Goal: Task Accomplishment & Management: Use online tool/utility

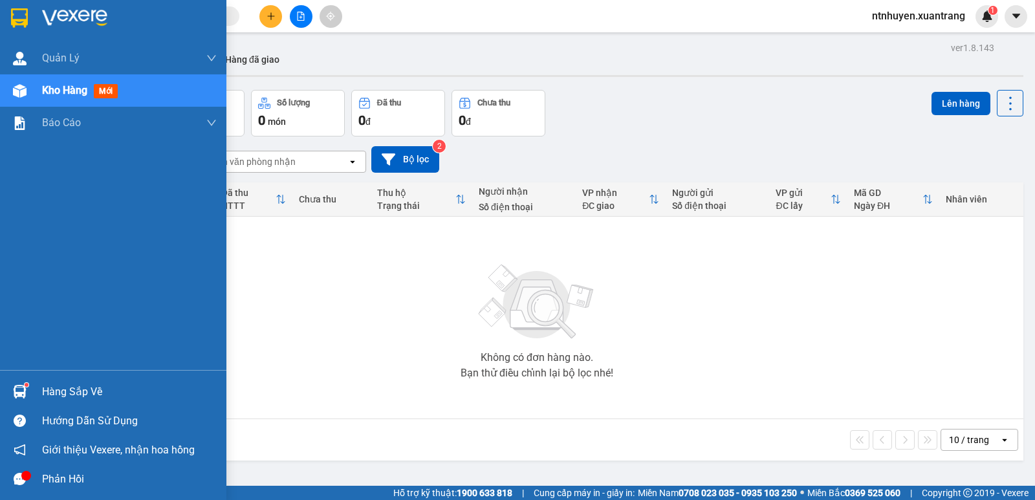
click at [83, 14] on img at bounding box center [74, 17] width 65 height 19
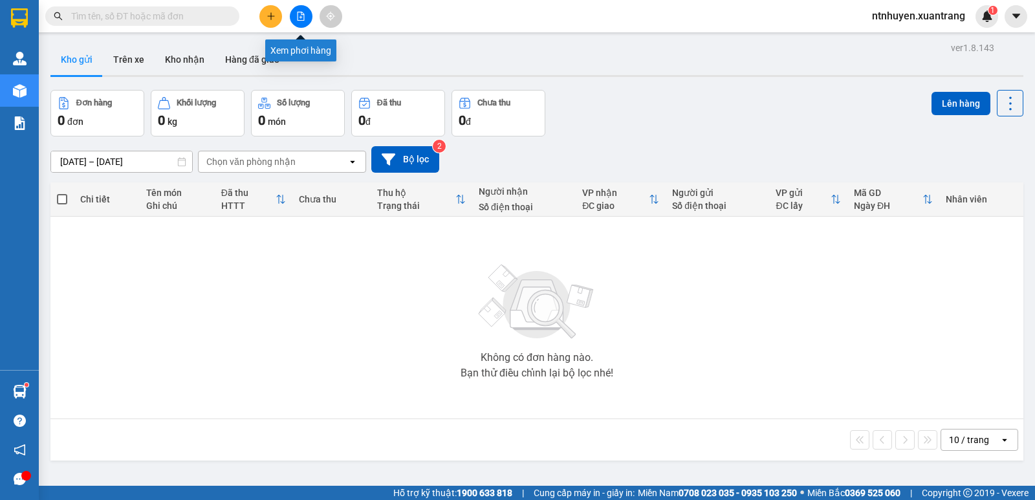
click at [304, 17] on icon "file-add" at bounding box center [301, 16] width 7 height 9
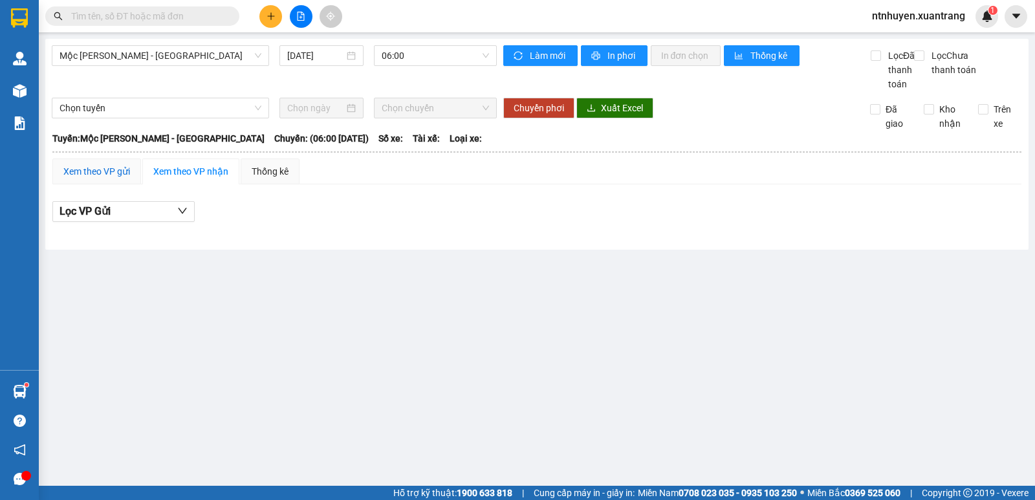
click at [118, 179] on div "Xem theo VP gửi" at bounding box center [96, 171] width 67 height 14
click at [171, 179] on div "Xem theo VP nhận" at bounding box center [190, 171] width 75 height 14
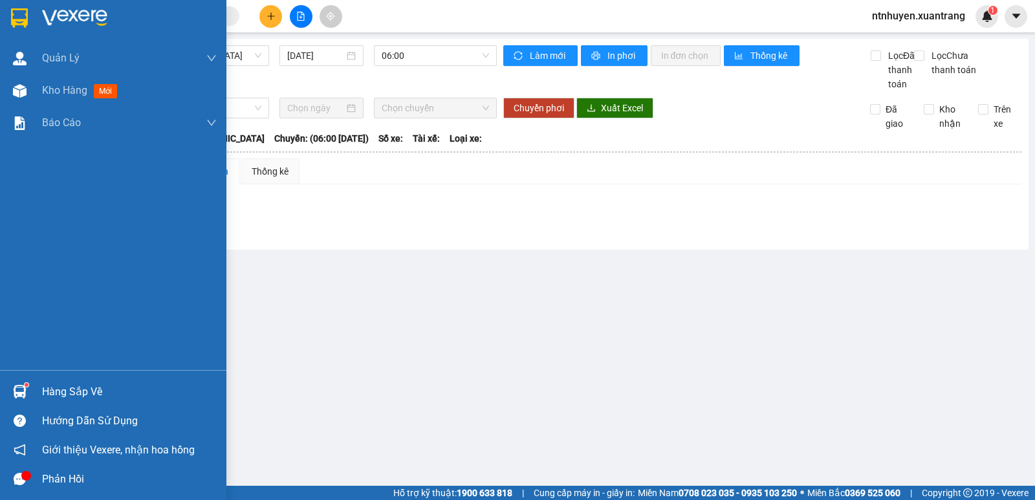
click at [65, 15] on img at bounding box center [74, 17] width 65 height 19
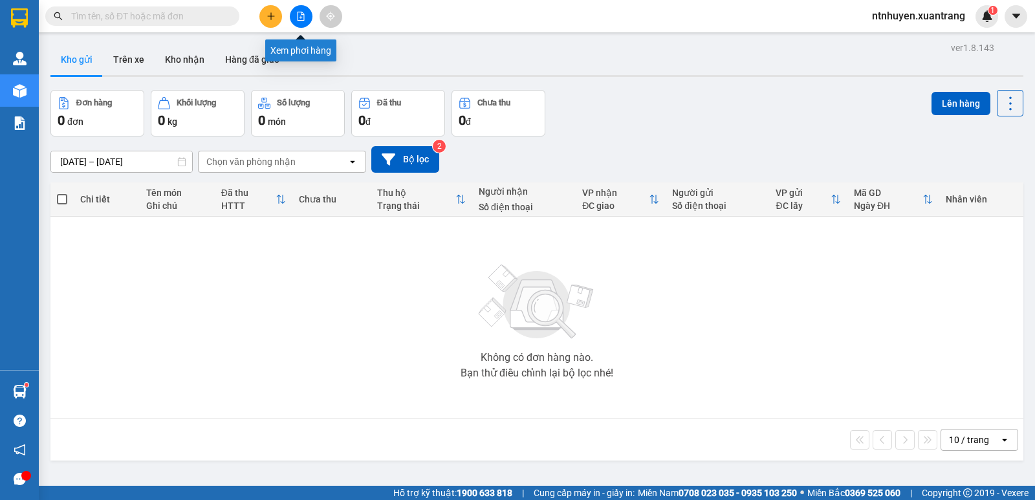
click at [294, 16] on button at bounding box center [301, 16] width 23 height 23
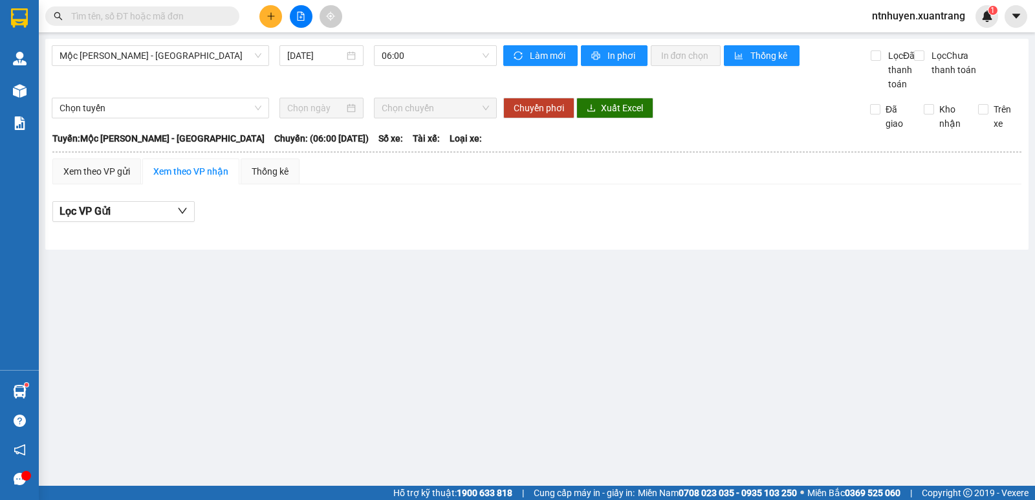
click at [518, 4] on div "Kết quả [PERSON_NAME] ( 0 ) Bộ lọc No Data ntnhuyen.xuantrang 1" at bounding box center [517, 16] width 1035 height 32
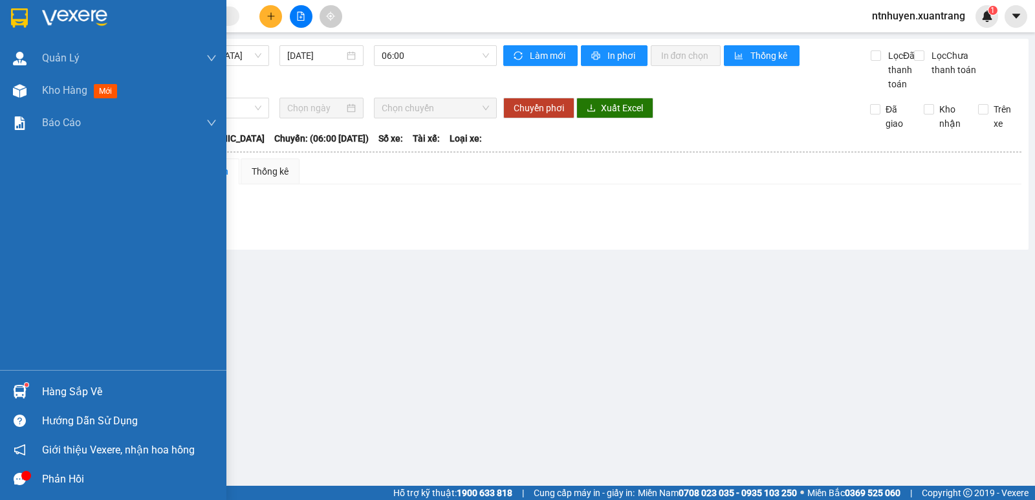
click at [35, 12] on div at bounding box center [113, 21] width 226 height 42
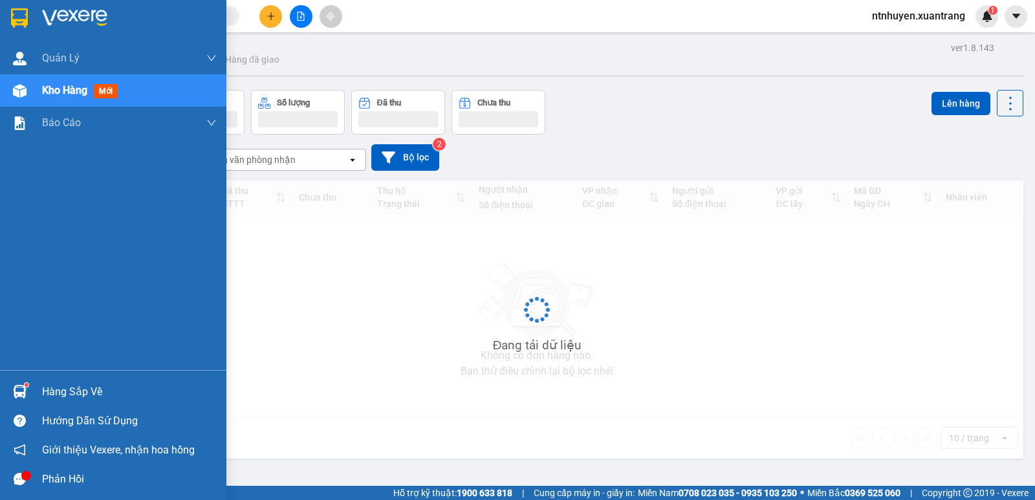
click at [52, 13] on img at bounding box center [74, 17] width 65 height 19
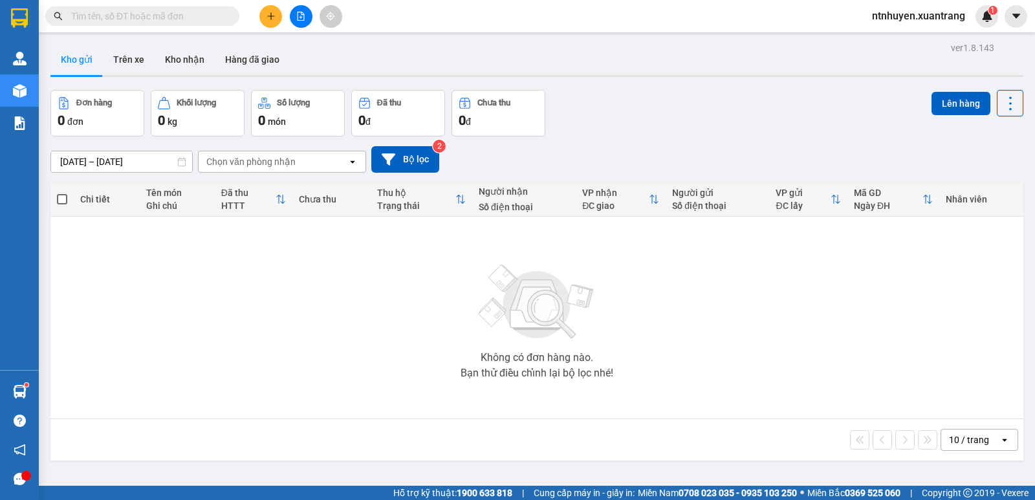
click at [431, 306] on div "Không có đơn hàng nào. Bạn thử điều chỉnh lại bộ lọc nhé!" at bounding box center [537, 318] width 960 height 194
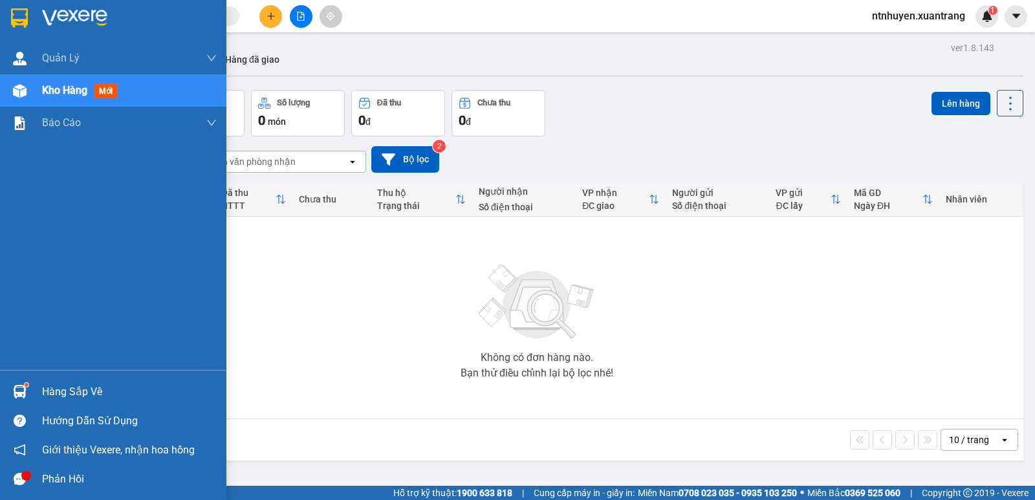
click at [64, 10] on img at bounding box center [74, 17] width 65 height 19
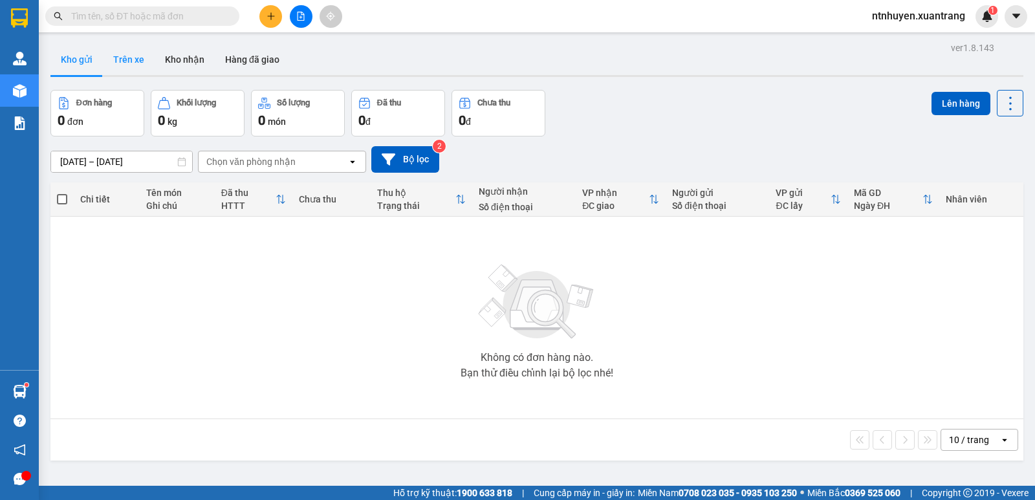
click at [121, 67] on button "Trên xe" at bounding box center [129, 59] width 52 height 31
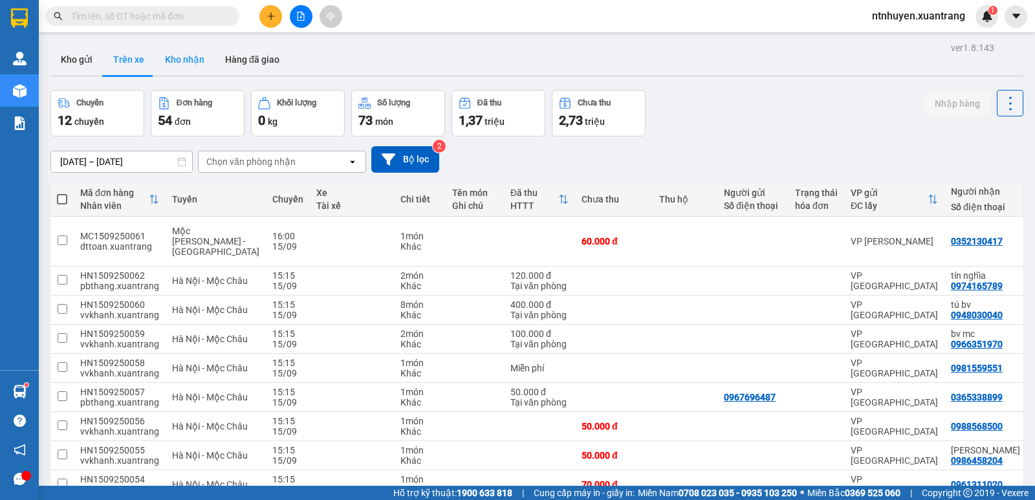
drag, startPoint x: 181, startPoint y: 58, endPoint x: 206, endPoint y: 58, distance: 24.6
click at [182, 58] on button "Kho nhận" at bounding box center [185, 59] width 60 height 31
type input "[DATE] – [DATE]"
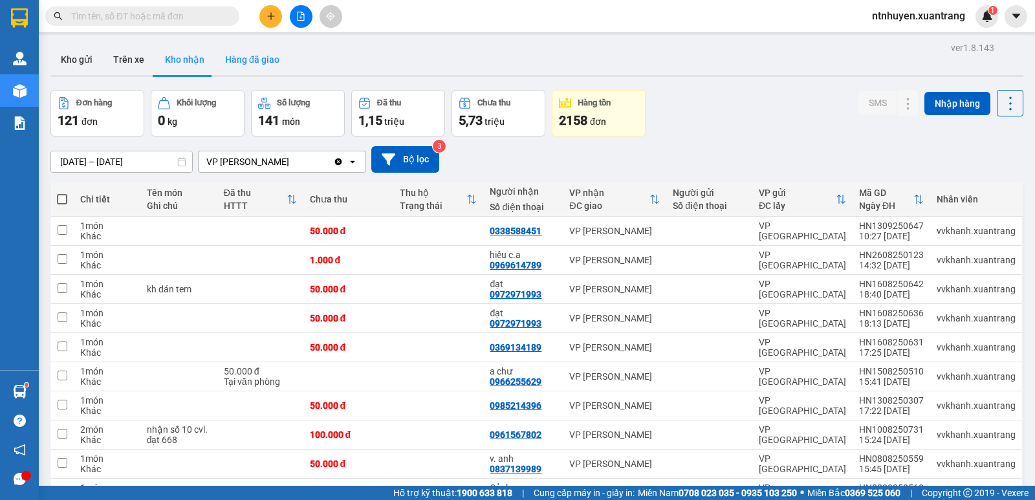
click at [250, 63] on button "Hàng đã giao" at bounding box center [252, 59] width 75 height 31
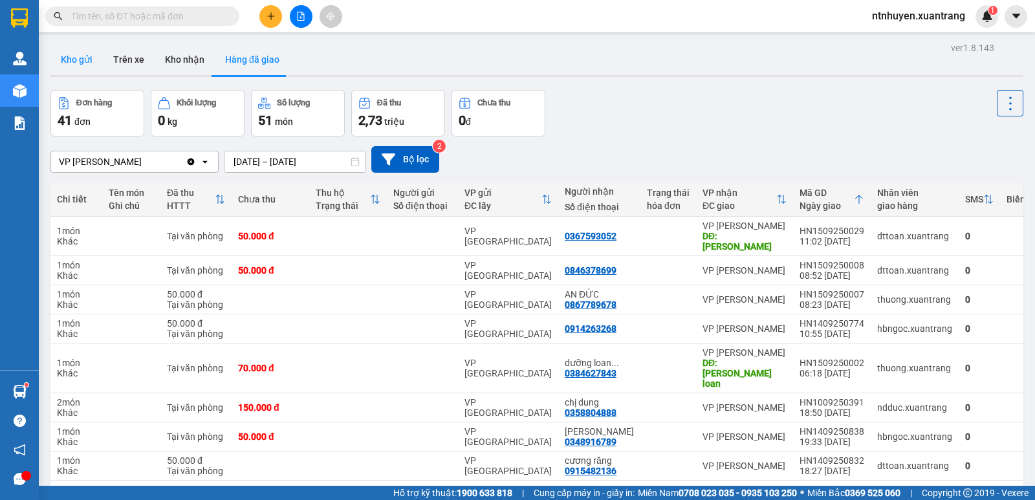
click at [78, 59] on button "Kho gửi" at bounding box center [76, 59] width 52 height 31
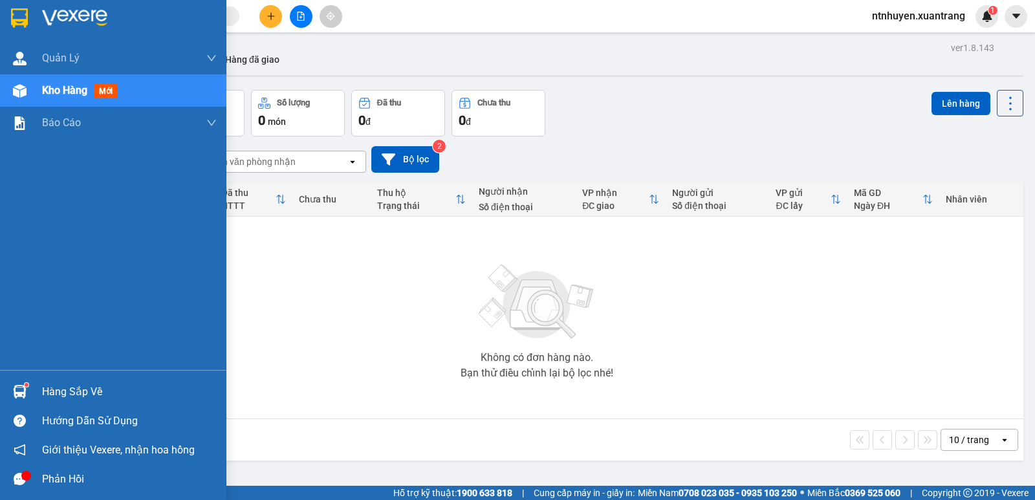
click at [79, 21] on img at bounding box center [74, 17] width 65 height 19
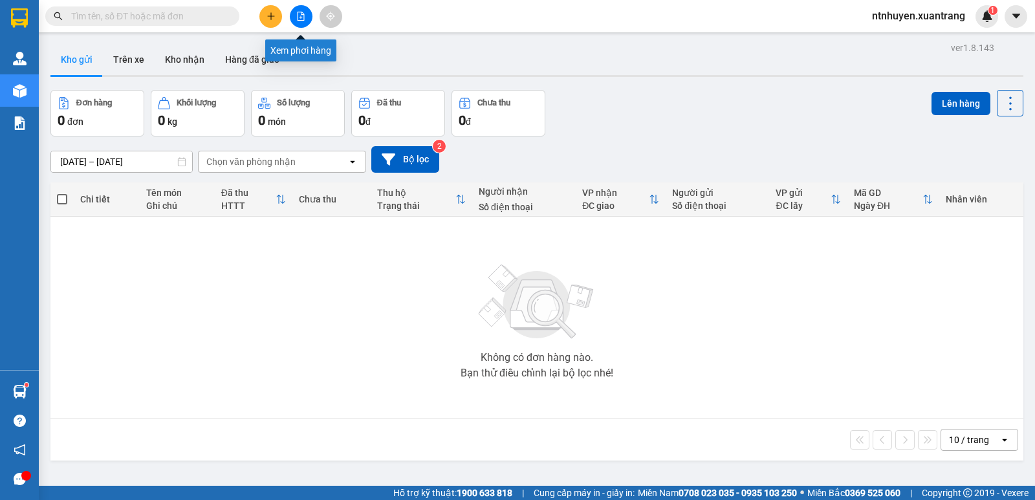
click at [299, 19] on icon "file-add" at bounding box center [300, 16] width 9 height 9
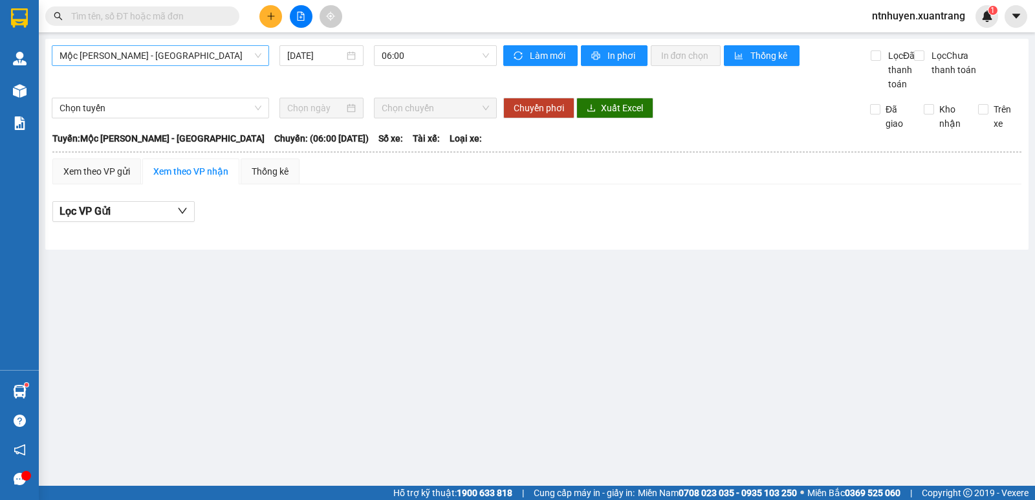
click at [222, 61] on span "Mộc [PERSON_NAME] - [GEOGRAPHIC_DATA]" at bounding box center [161, 55] width 202 height 19
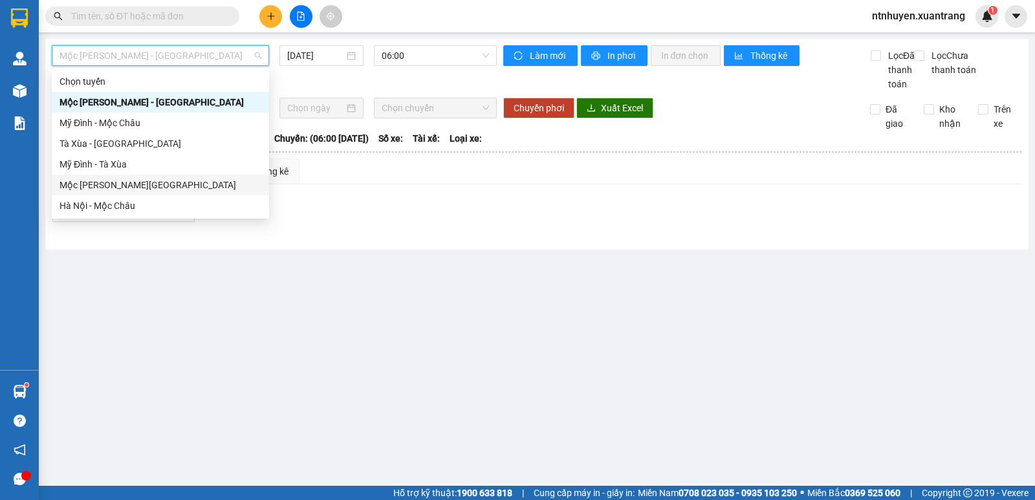
click at [118, 182] on div "Mộc [PERSON_NAME][GEOGRAPHIC_DATA]" at bounding box center [161, 185] width 202 height 14
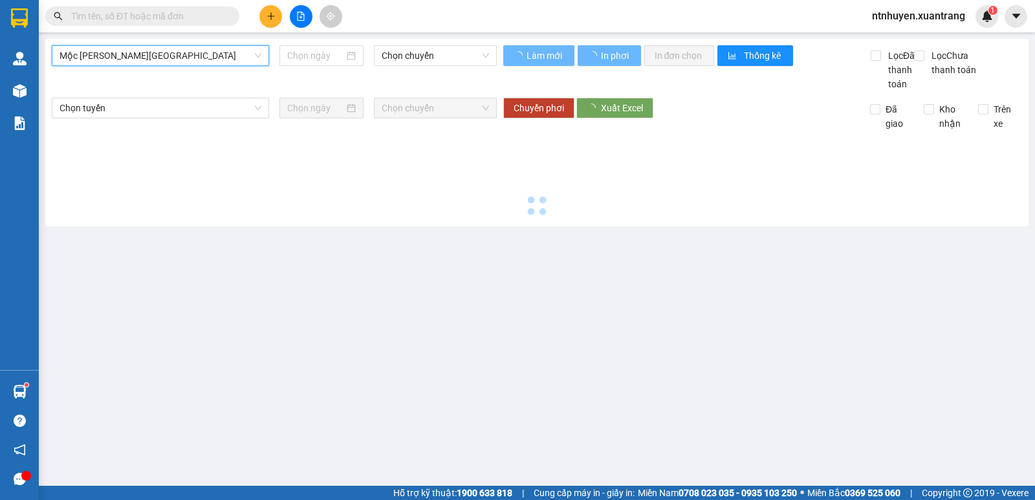
type input "[DATE]"
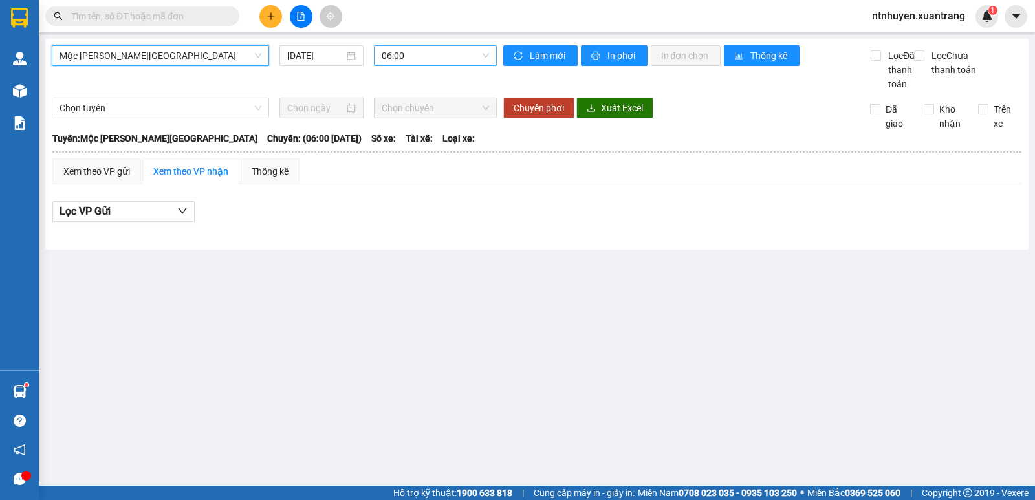
click at [426, 54] on span "06:00" at bounding box center [435, 55] width 107 height 19
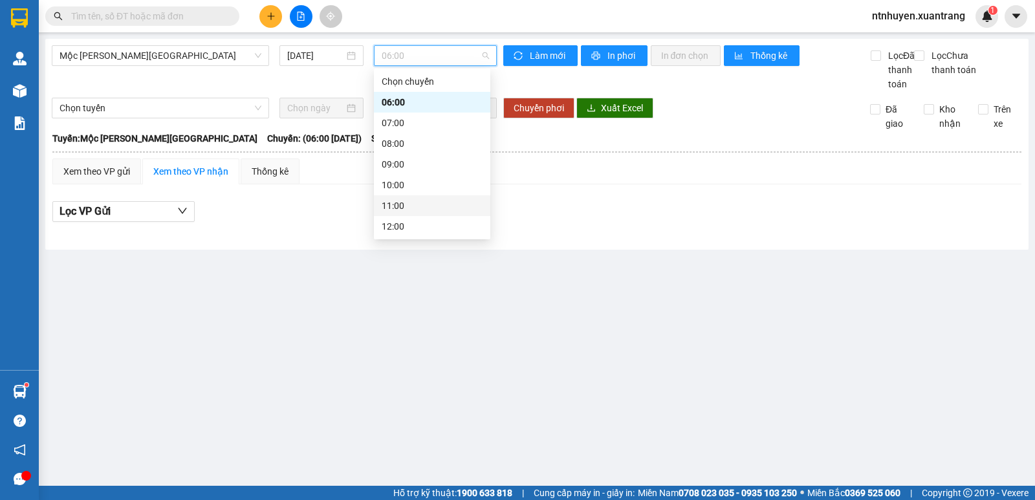
scroll to position [186, 0]
click at [411, 184] on div "18:00" at bounding box center [432, 185] width 101 height 14
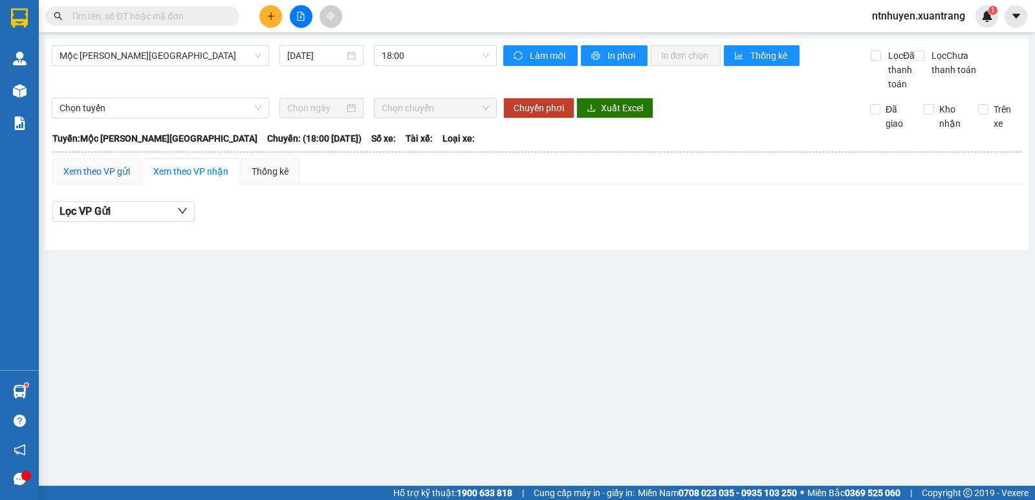
click at [98, 179] on div "Xem theo VP gửi" at bounding box center [96, 171] width 67 height 14
click at [205, 179] on div "Xem theo VP nhận" at bounding box center [190, 171] width 75 height 14
click at [111, 179] on div "Xem theo VP gửi" at bounding box center [96, 171] width 67 height 14
click at [171, 179] on div "Xem theo VP nhận" at bounding box center [190, 171] width 75 height 14
click at [116, 179] on div "Xem theo VP gửi" at bounding box center [96, 171] width 67 height 14
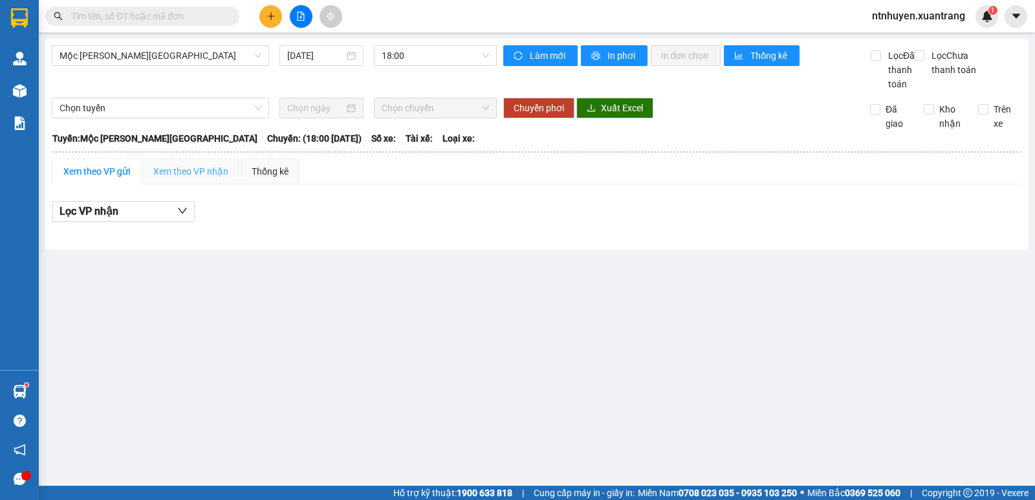
click at [202, 184] on div "Xem theo VP nhận" at bounding box center [190, 171] width 97 height 26
click at [278, 179] on div "Thống kê" at bounding box center [270, 171] width 37 height 14
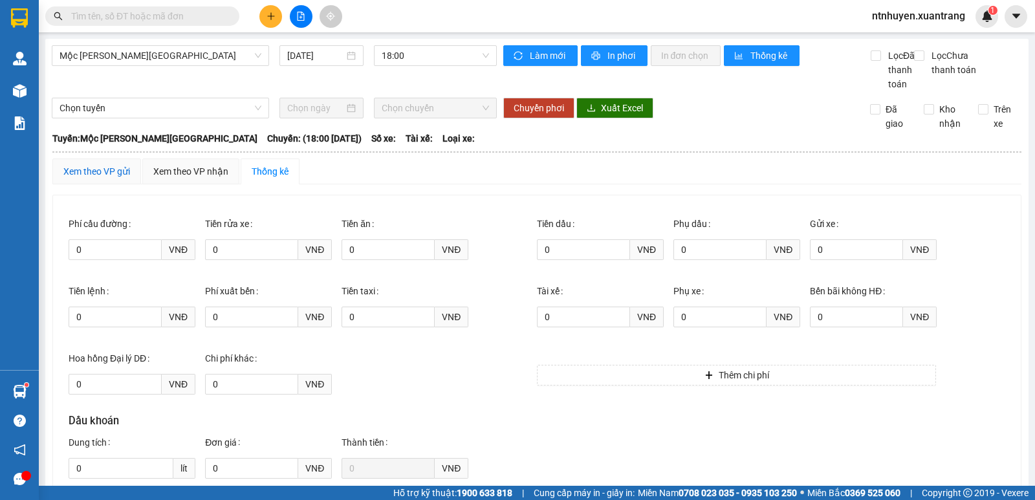
click at [92, 179] on div "Xem theo VP gửi" at bounding box center [96, 171] width 67 height 14
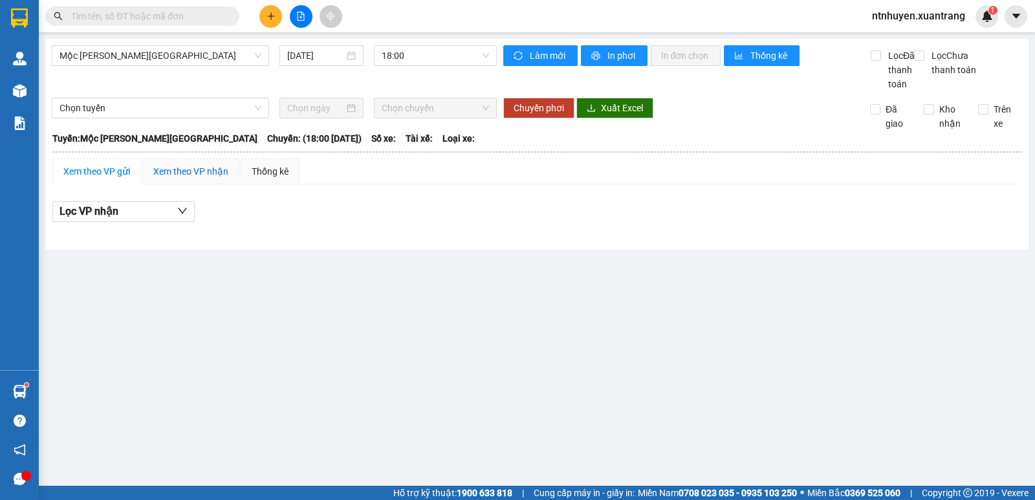
click at [189, 179] on div "Xem theo VP nhận" at bounding box center [190, 171] width 75 height 14
click at [299, 17] on icon "file-add" at bounding box center [300, 16] width 9 height 9
drag, startPoint x: 274, startPoint y: 16, endPoint x: 276, endPoint y: 27, distance: 11.1
click at [274, 17] on icon "plus" at bounding box center [270, 16] width 9 height 9
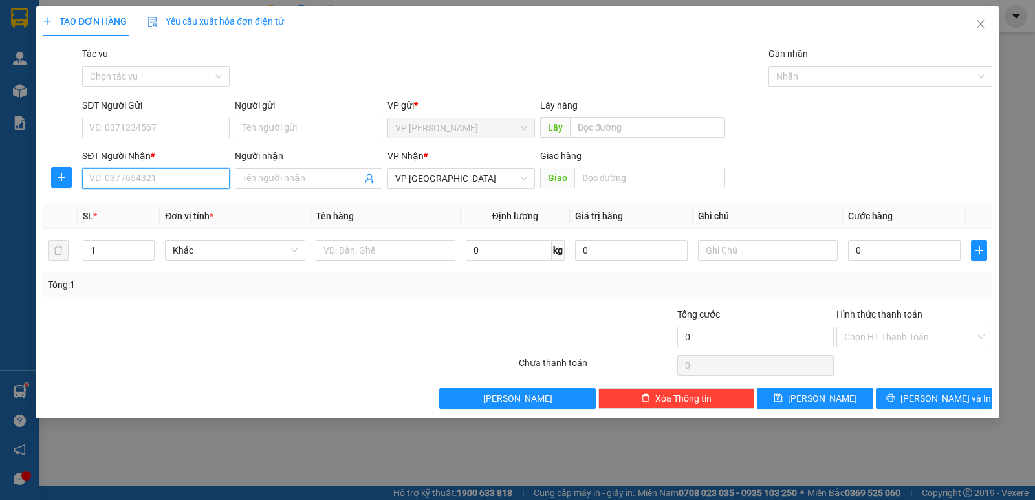
click at [166, 180] on input "SĐT Người Nhận *" at bounding box center [155, 178] width 147 height 21
type input "0981559551"
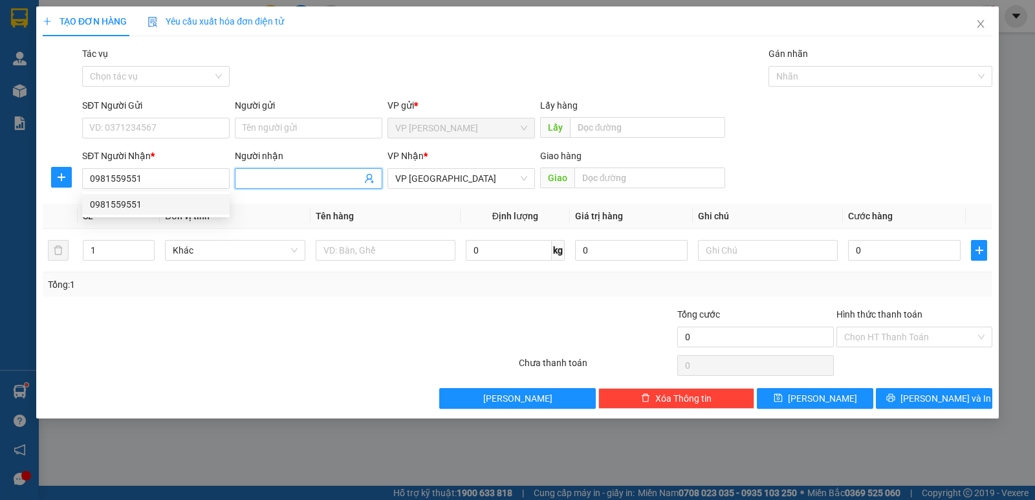
click at [318, 180] on input "Người nhận" at bounding box center [302, 178] width 119 height 14
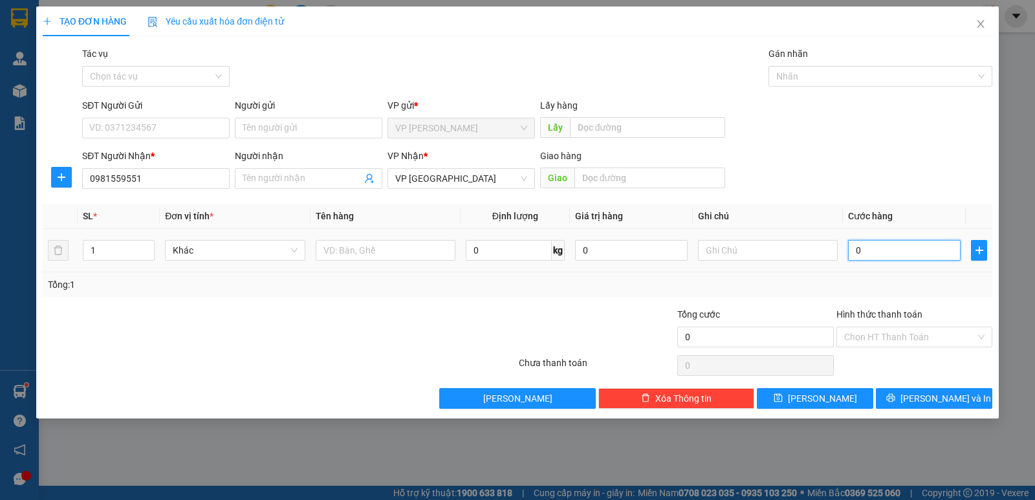
click at [886, 246] on input "0" at bounding box center [904, 250] width 113 height 21
type input "5"
type input "50"
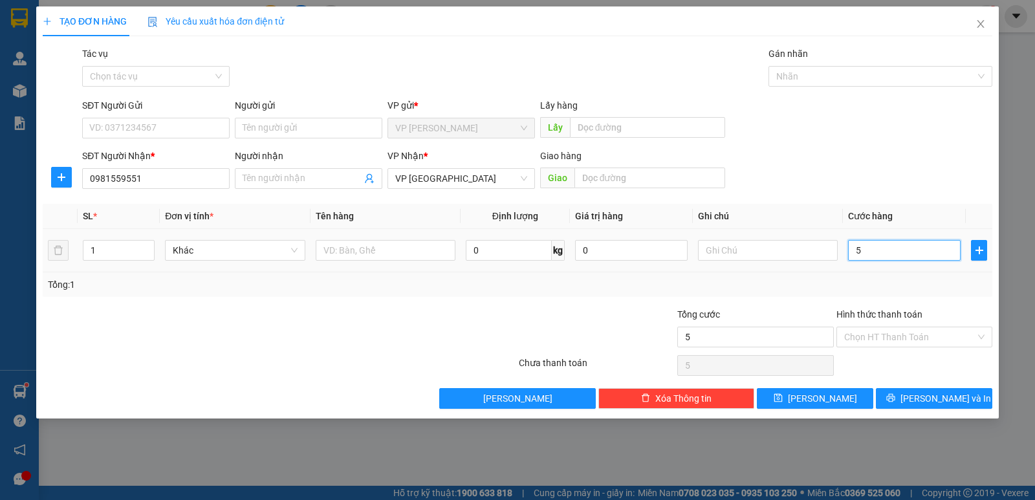
type input "50"
type input "500"
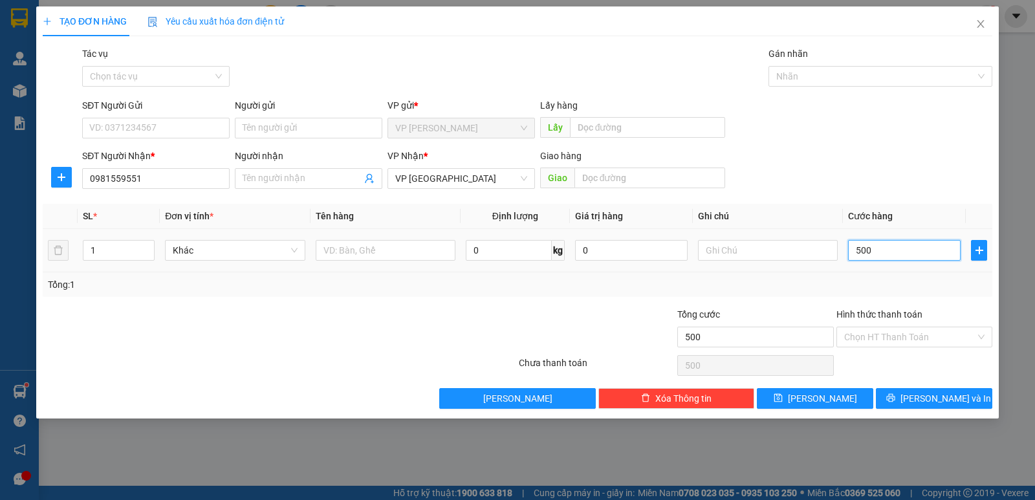
type input "5.000"
type input "50.000"
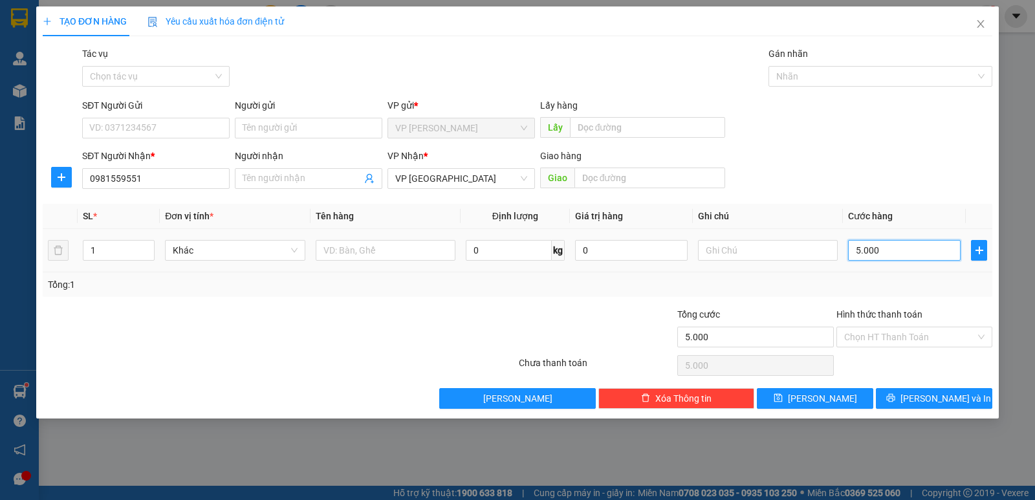
type input "50.000"
click at [887, 287] on div "Tổng: 1" at bounding box center [517, 284] width 939 height 14
click at [828, 401] on span "[PERSON_NAME]" at bounding box center [822, 398] width 69 height 14
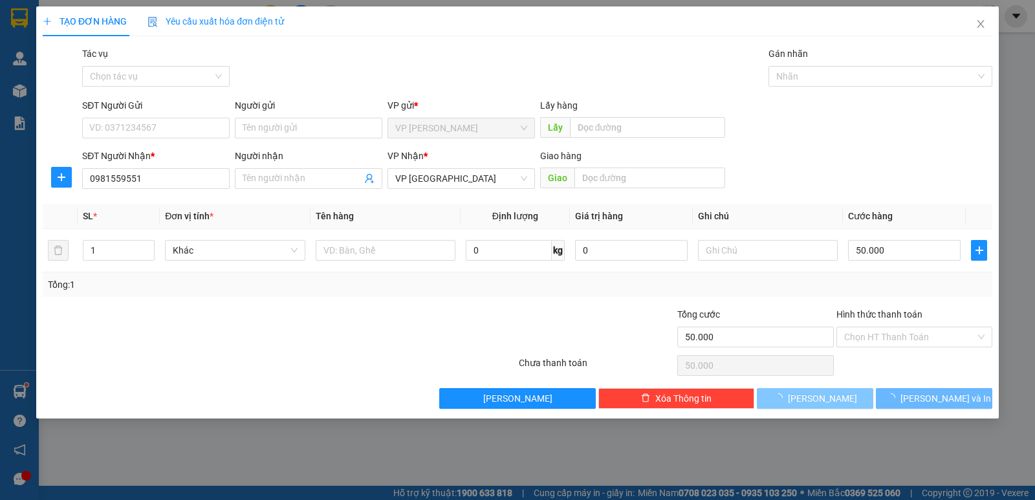
type input "0"
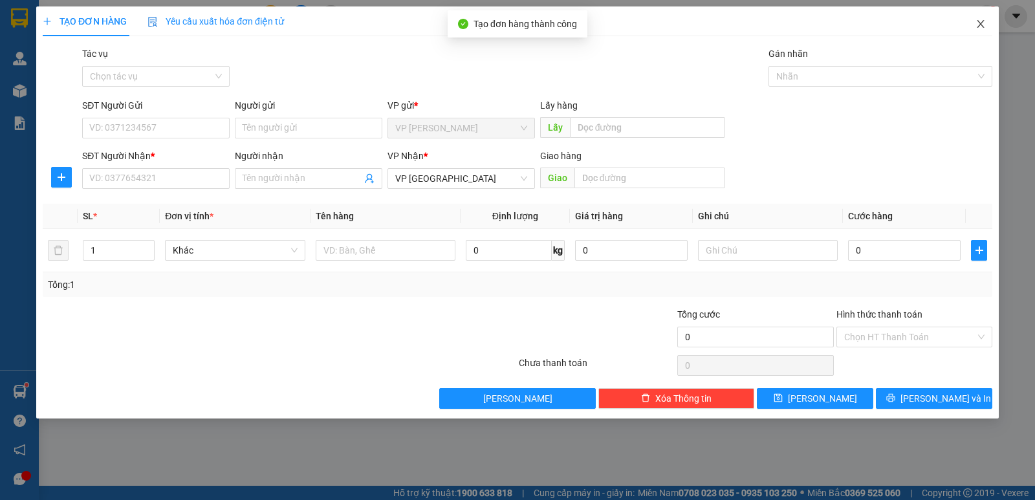
drag, startPoint x: 983, startPoint y: 22, endPoint x: 198, endPoint y: 30, distance: 785.2
click at [980, 23] on icon "close" at bounding box center [980, 24] width 10 height 10
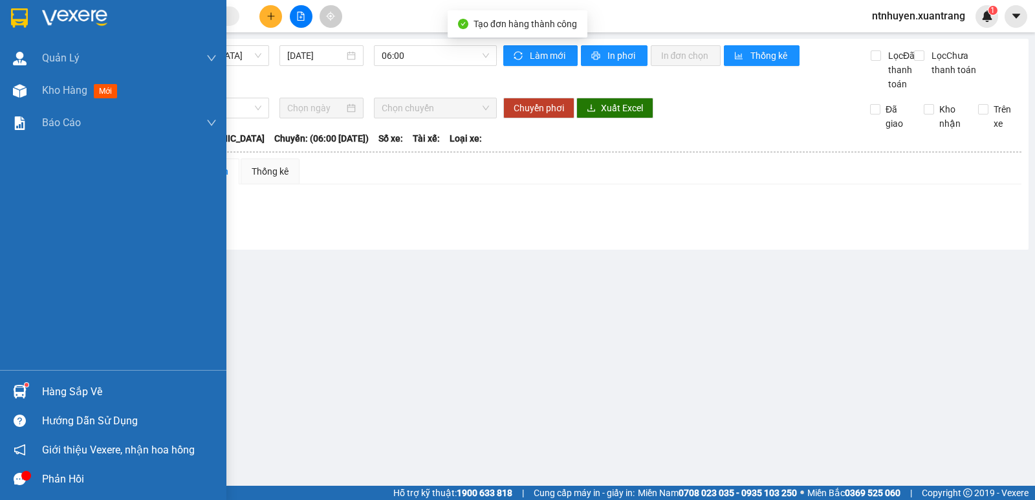
click at [69, 21] on img at bounding box center [74, 17] width 65 height 19
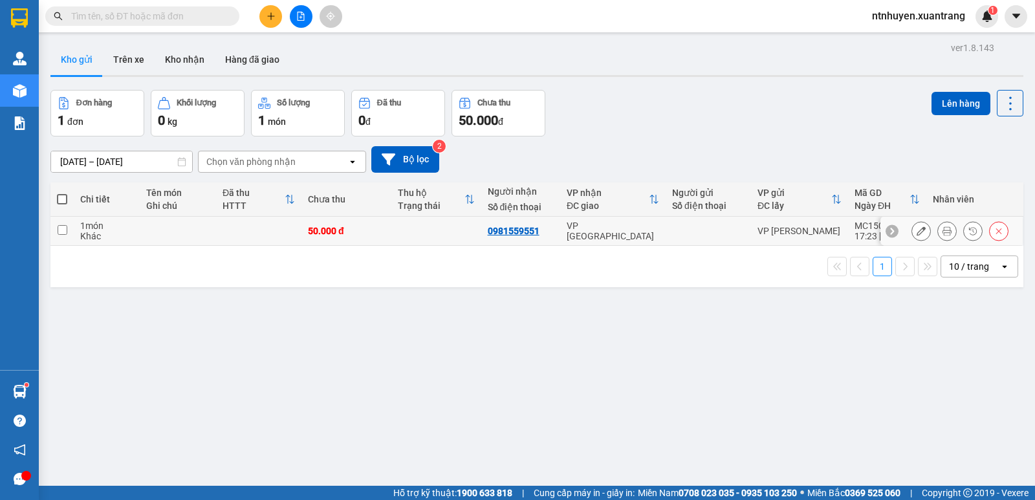
click at [63, 228] on input "checkbox" at bounding box center [63, 230] width 10 height 10
checkbox input "true"
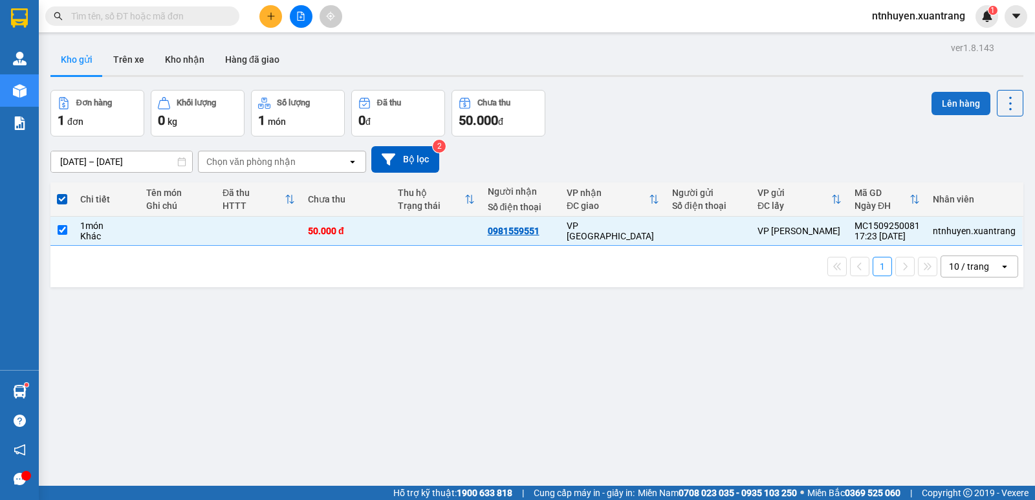
click at [942, 103] on button "Lên hàng" at bounding box center [960, 103] width 59 height 23
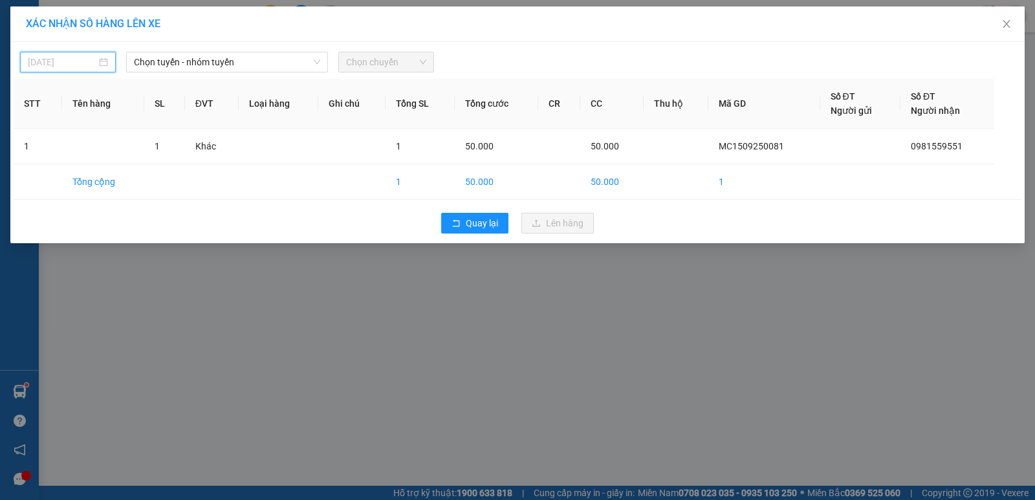
click at [60, 59] on input "[DATE]" at bounding box center [62, 62] width 69 height 14
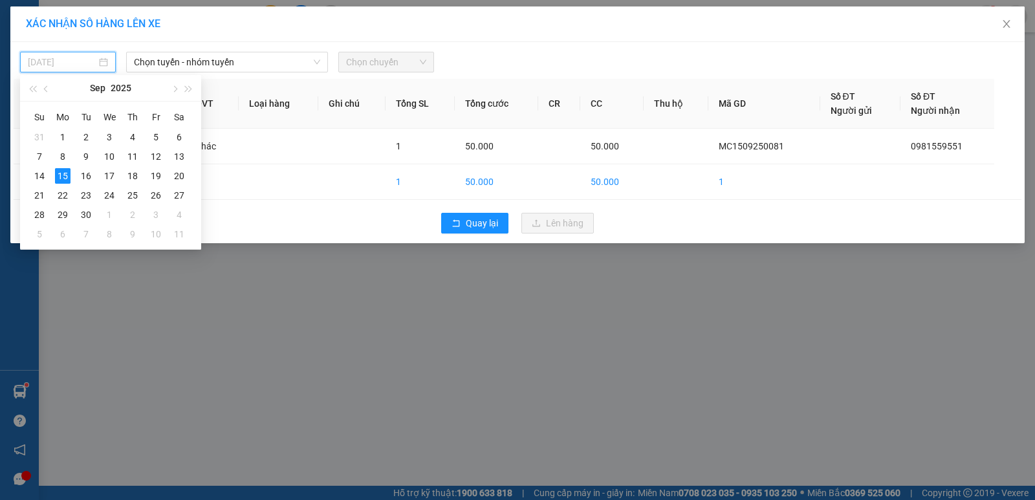
type input "[DATE]"
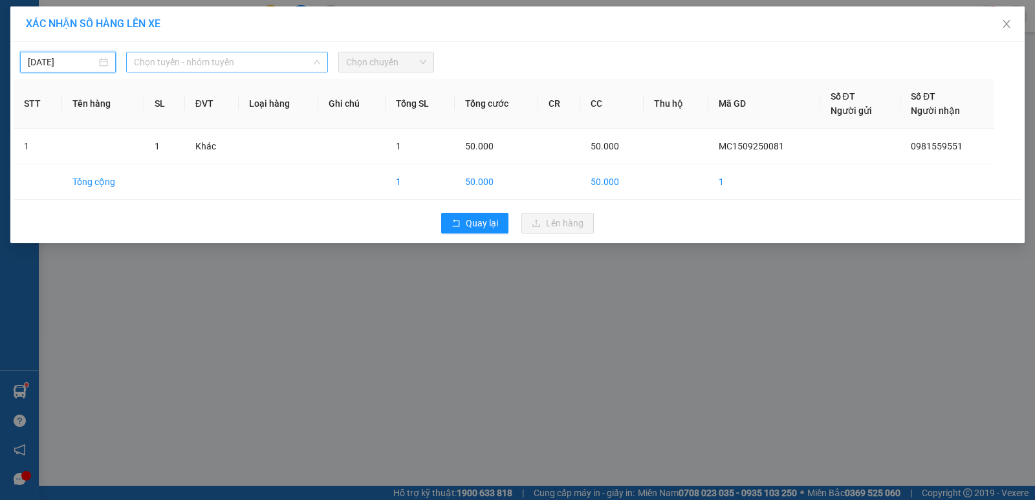
click at [272, 68] on span "Chọn tuyến - nhóm tuyến" at bounding box center [227, 61] width 186 height 19
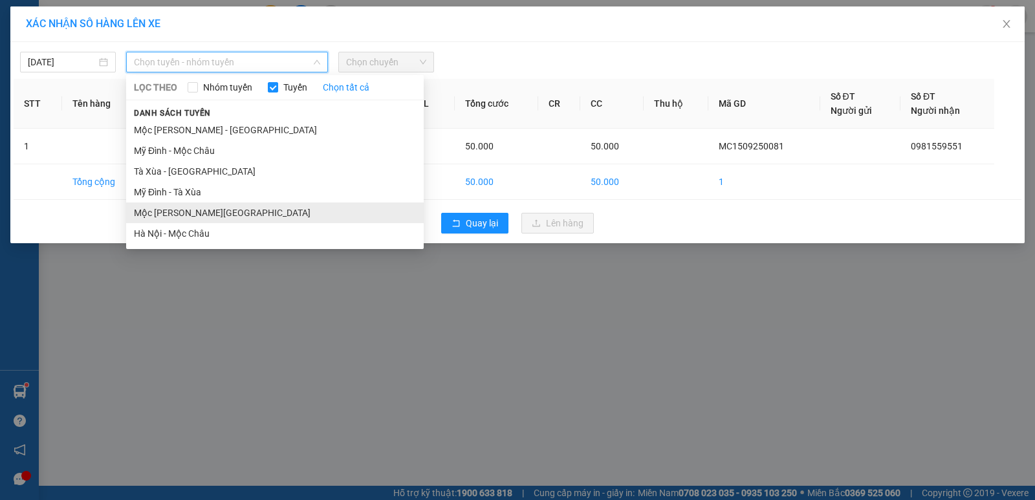
click at [184, 214] on li "Mộc [PERSON_NAME][GEOGRAPHIC_DATA]" at bounding box center [275, 212] width 298 height 21
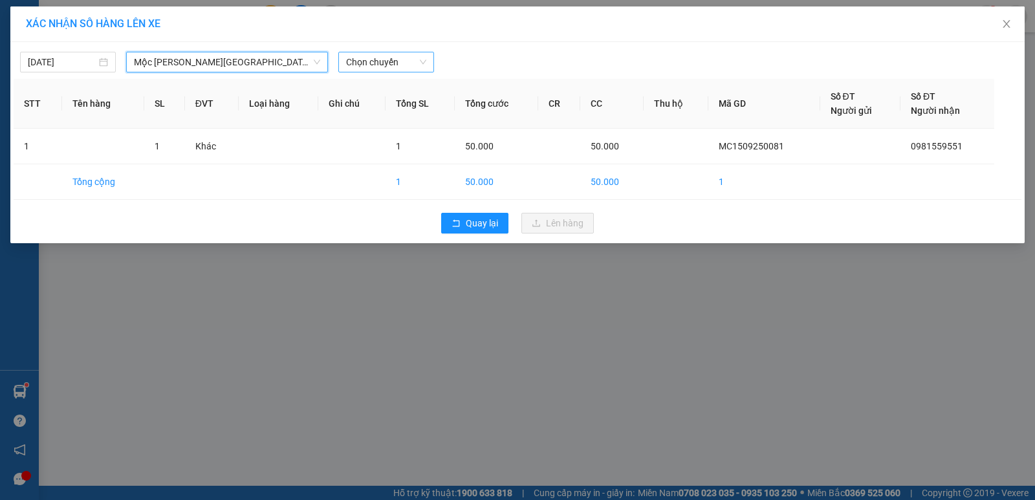
click at [384, 65] on span "Chọn chuyến" at bounding box center [386, 61] width 80 height 19
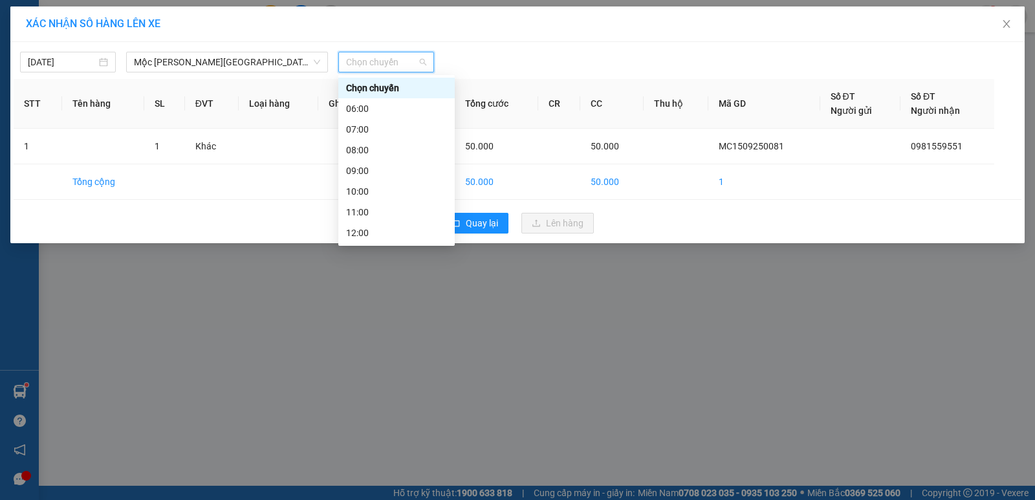
scroll to position [186, 0]
click at [364, 188] on div "18:00" at bounding box center [396, 191] width 101 height 14
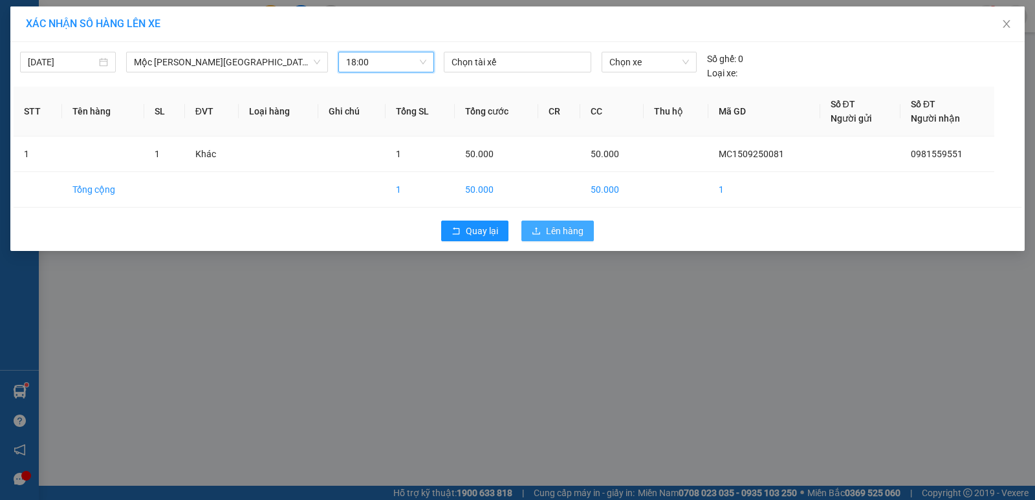
click at [561, 235] on span "Lên hàng" at bounding box center [565, 231] width 38 height 14
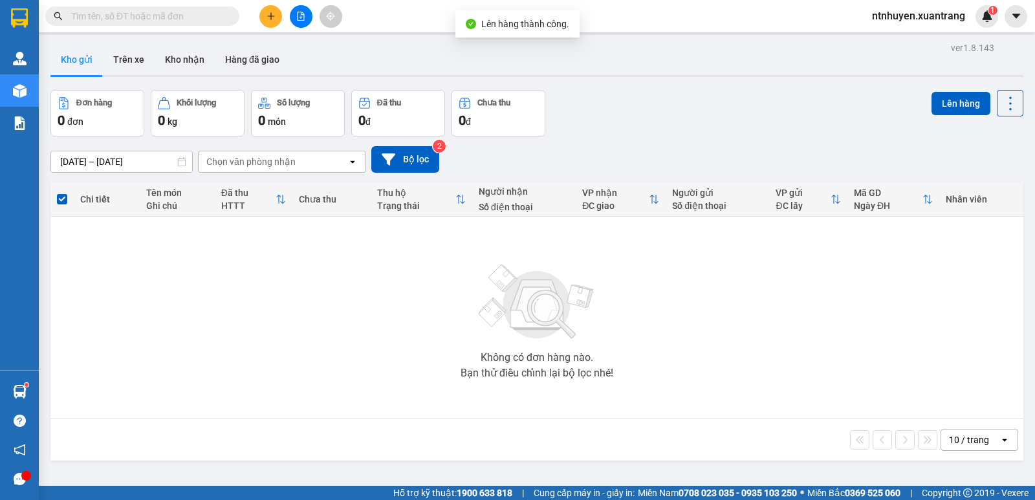
click at [196, 382] on div "Không có đơn hàng nào. Bạn thử điều chỉnh lại bộ lọc nhé!" at bounding box center [537, 318] width 960 height 194
click at [607, 91] on div "Đơn hàng 0 đơn Khối lượng 0 kg Số lượng 0 món Đã thu 0 đ Chưa thu 0 đ Lên hàng" at bounding box center [536, 113] width 973 height 47
